Goal: Task Accomplishment & Management: Use online tool/utility

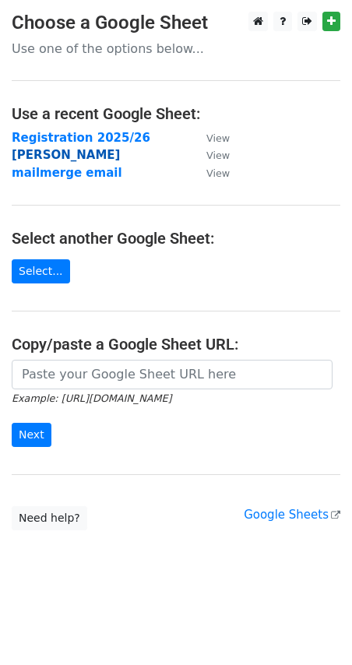
click at [72, 155] on strong "REG REMIND" at bounding box center [66, 155] width 108 height 14
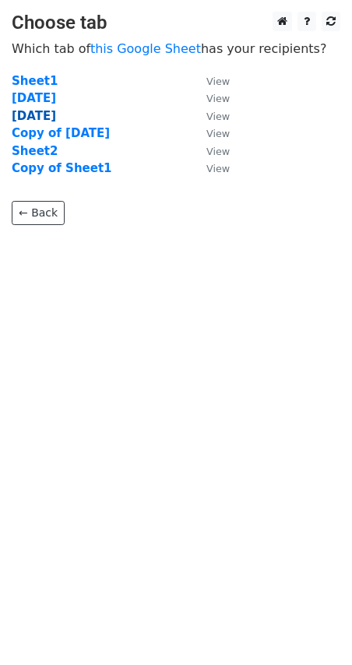
click at [49, 117] on strong "[DATE]" at bounding box center [34, 116] width 44 height 14
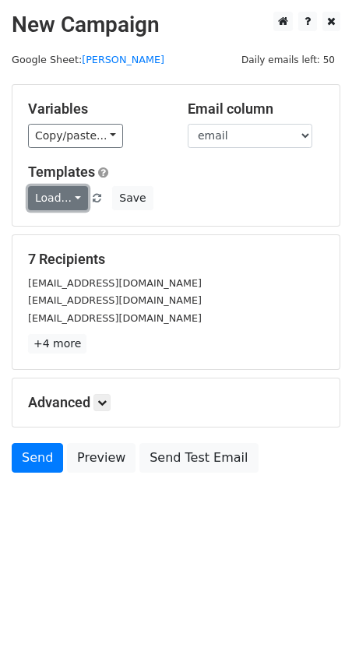
click at [66, 197] on link "Load..." at bounding box center [58, 198] width 60 height 24
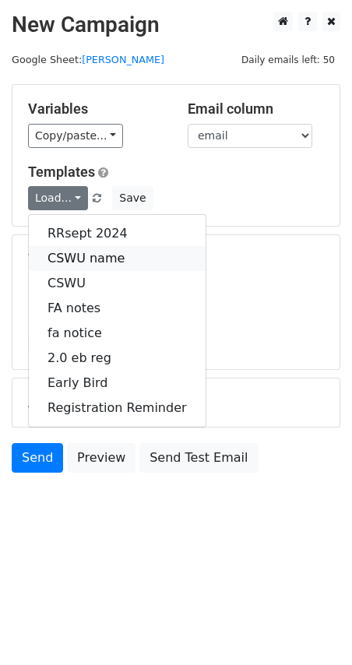
click at [85, 255] on link "CSWU name" at bounding box center [117, 258] width 177 height 25
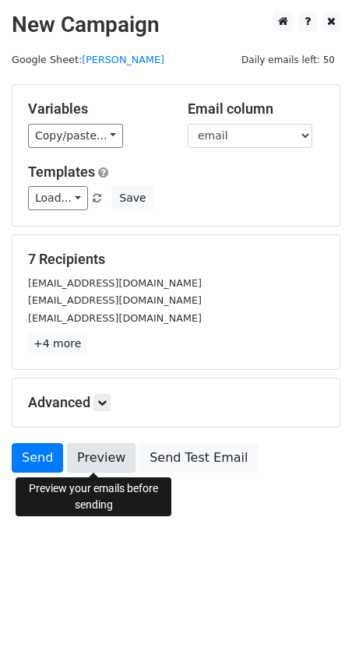
click at [95, 460] on link "Preview" at bounding box center [101, 458] width 68 height 30
click at [90, 463] on link "Preview" at bounding box center [101, 458] width 68 height 30
click at [97, 456] on link "Preview" at bounding box center [101, 458] width 68 height 30
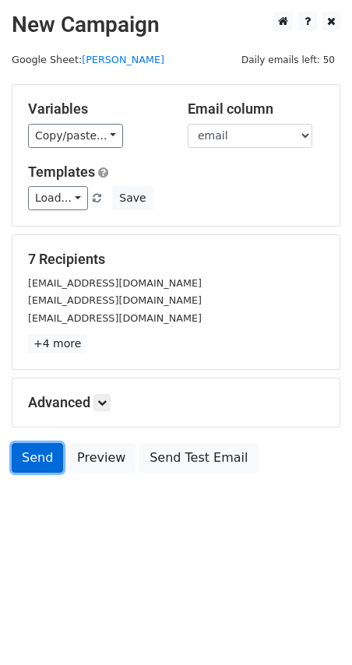
click at [39, 460] on link "Send" at bounding box center [37, 458] width 51 height 30
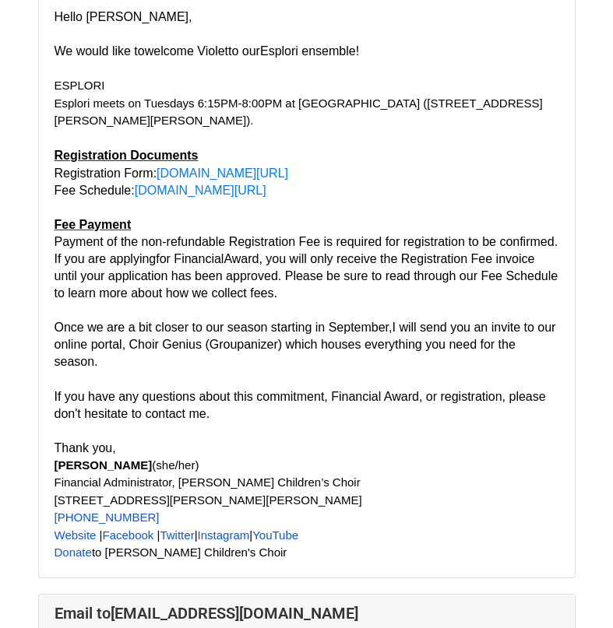
scroll to position [934, 0]
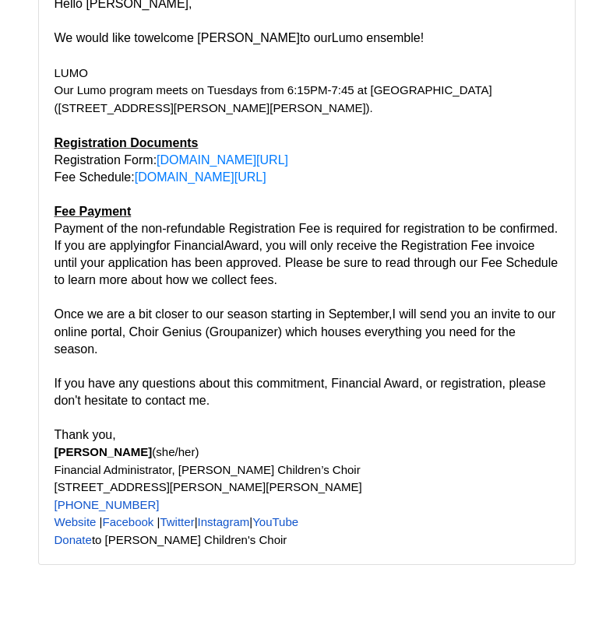
scroll to position [4519, 0]
